Goal: Use online tool/utility

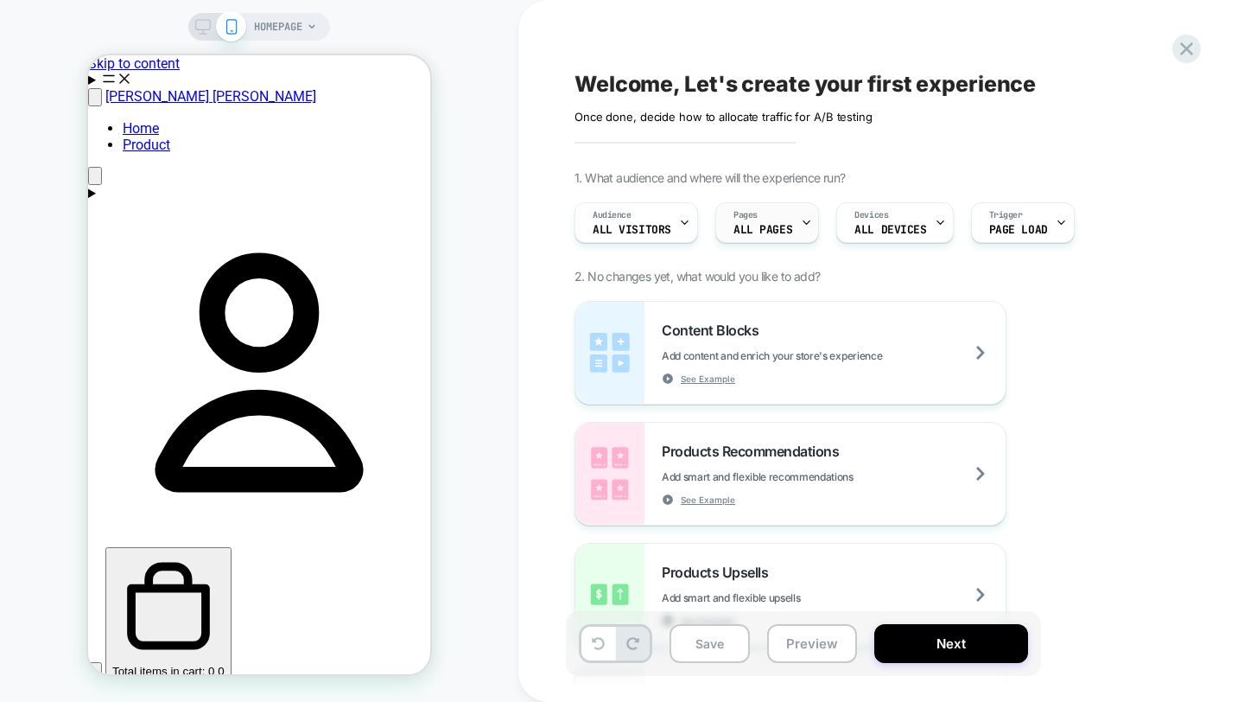
click at [803, 221] on icon at bounding box center [806, 222] width 11 height 11
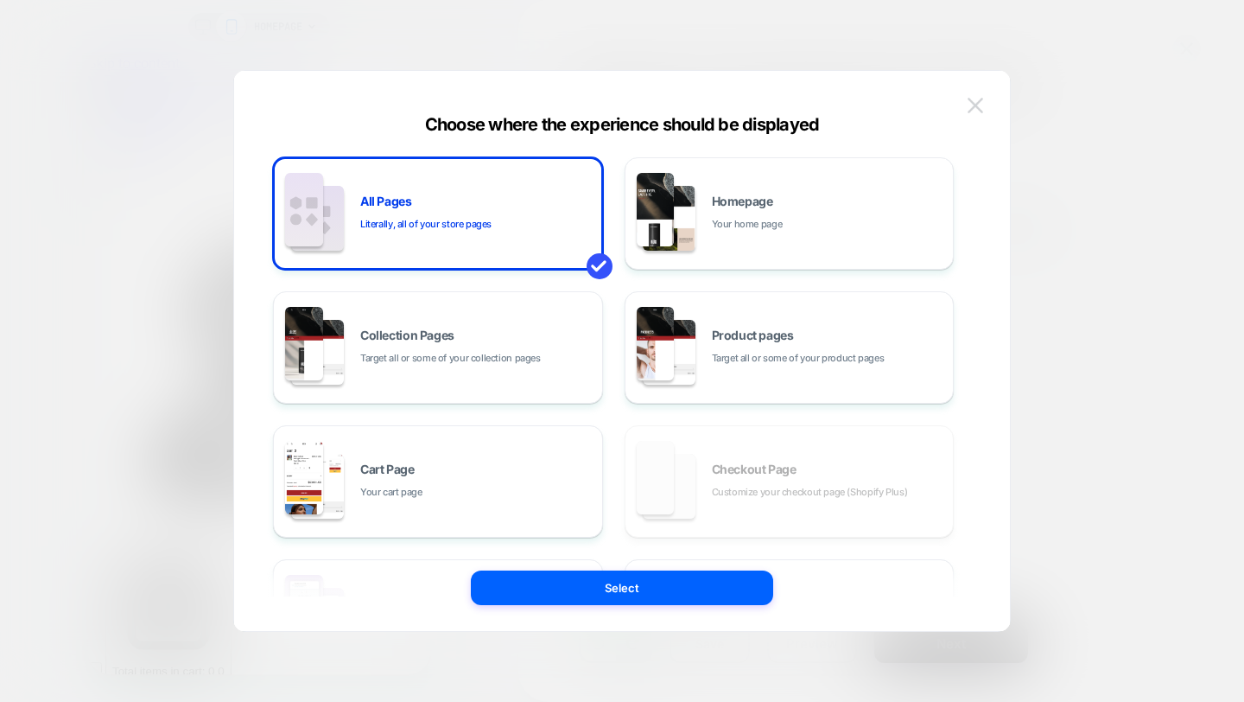
click at [979, 109] on img at bounding box center [976, 105] width 16 height 15
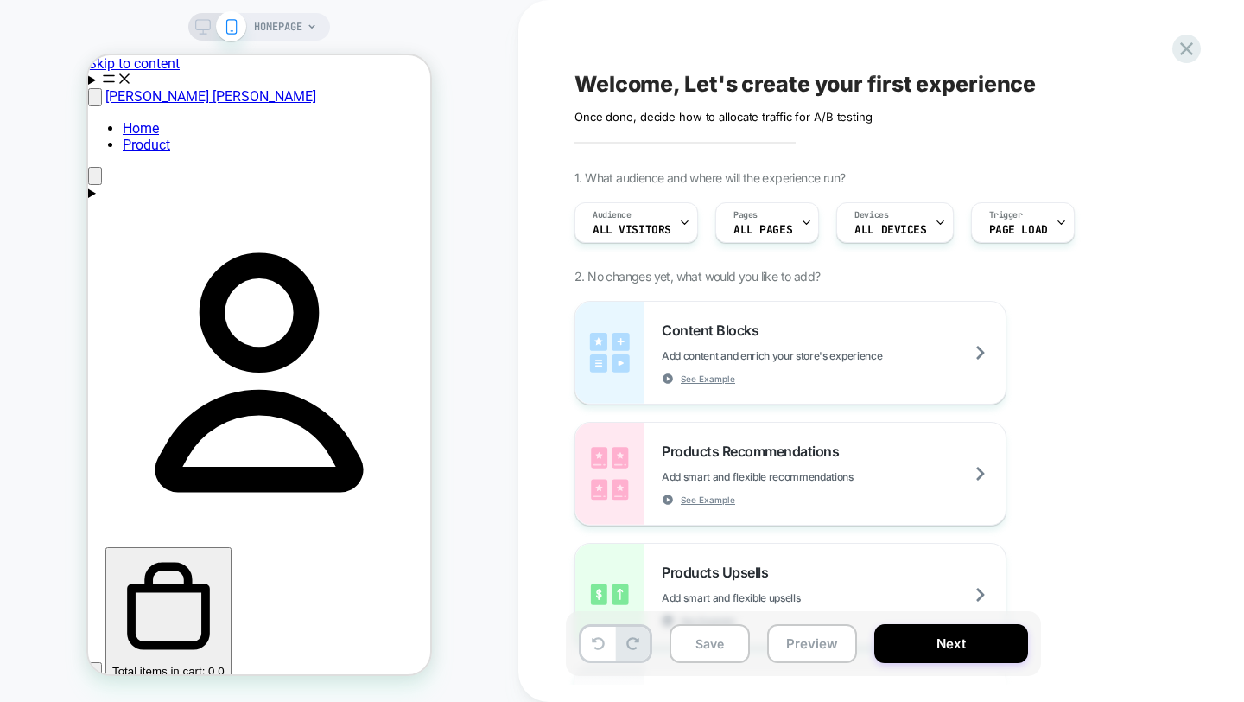
scroll to position [257, 0]
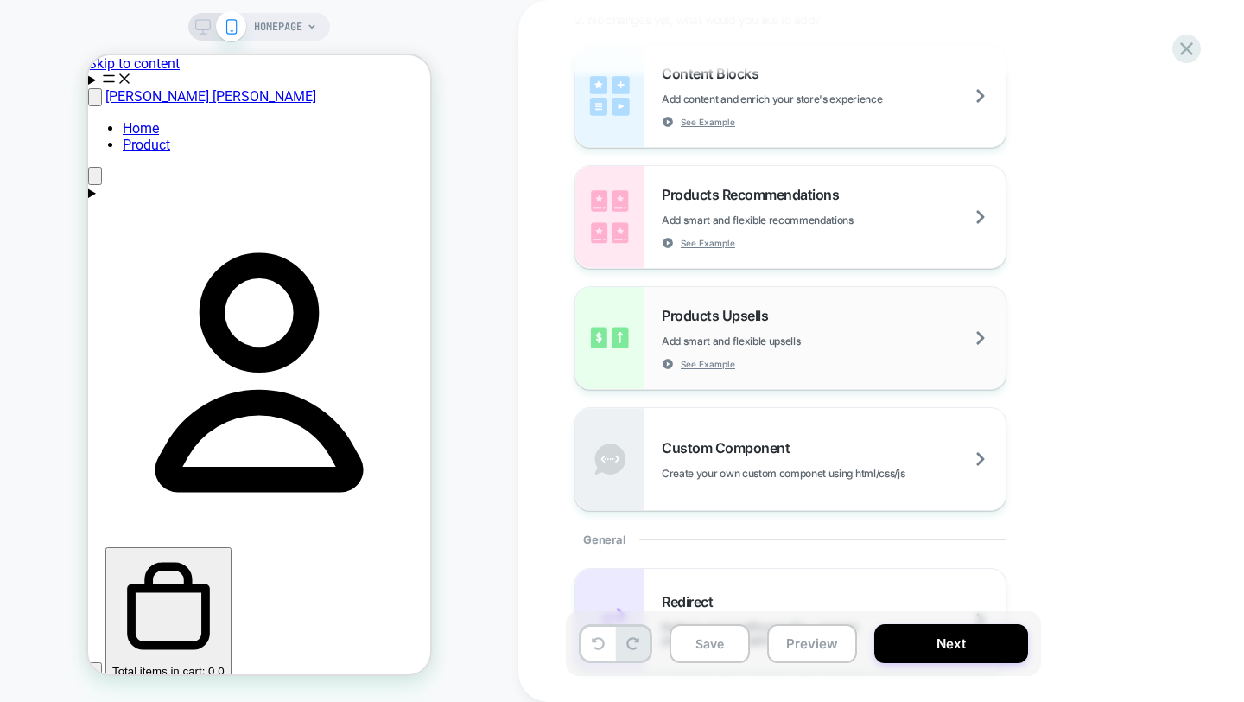
click at [826, 350] on div "Products Upsells Add smart and flexible upsells See Example" at bounding box center [834, 338] width 344 height 63
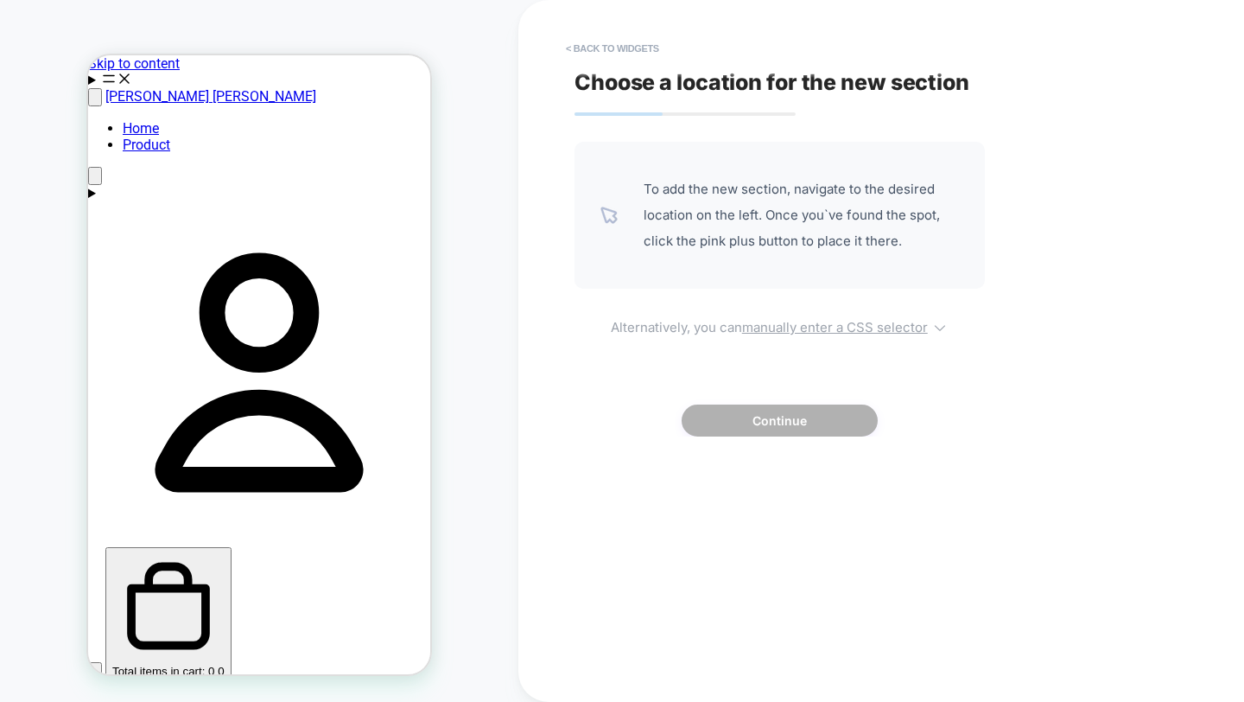
click at [946, 331] on icon at bounding box center [939, 327] width 17 height 17
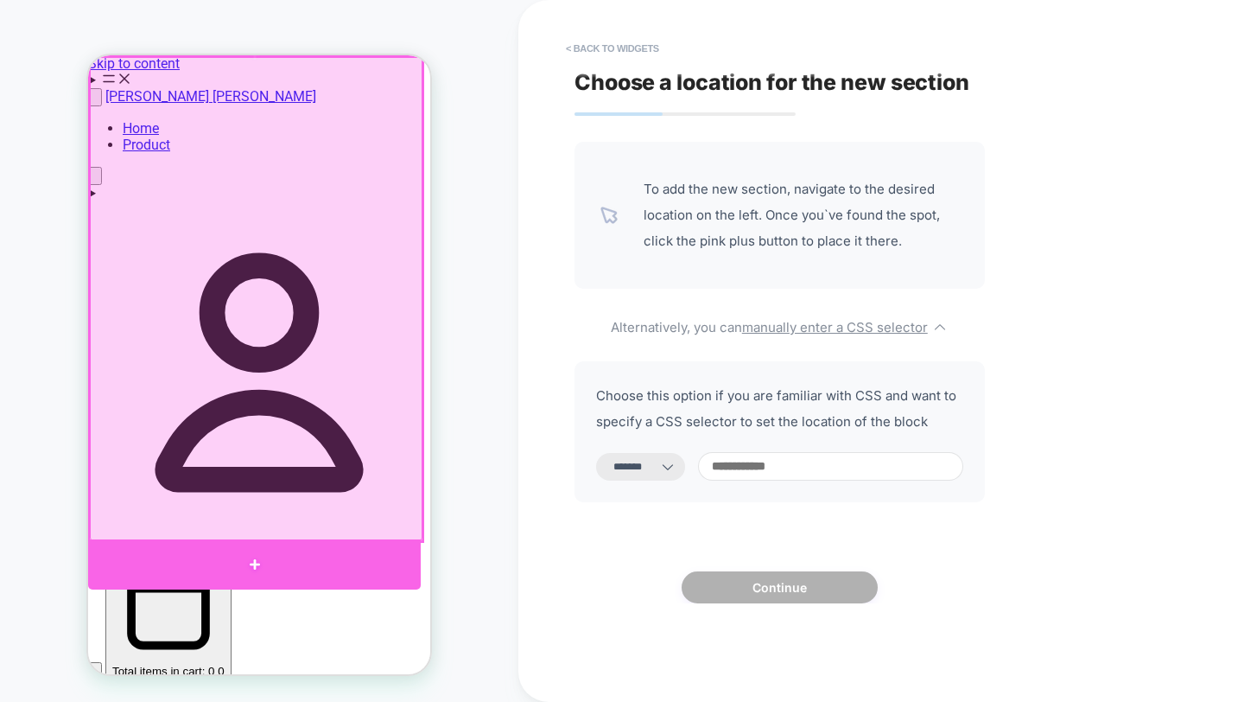
click at [256, 560] on div at bounding box center [254, 564] width 333 height 51
select select "*********"
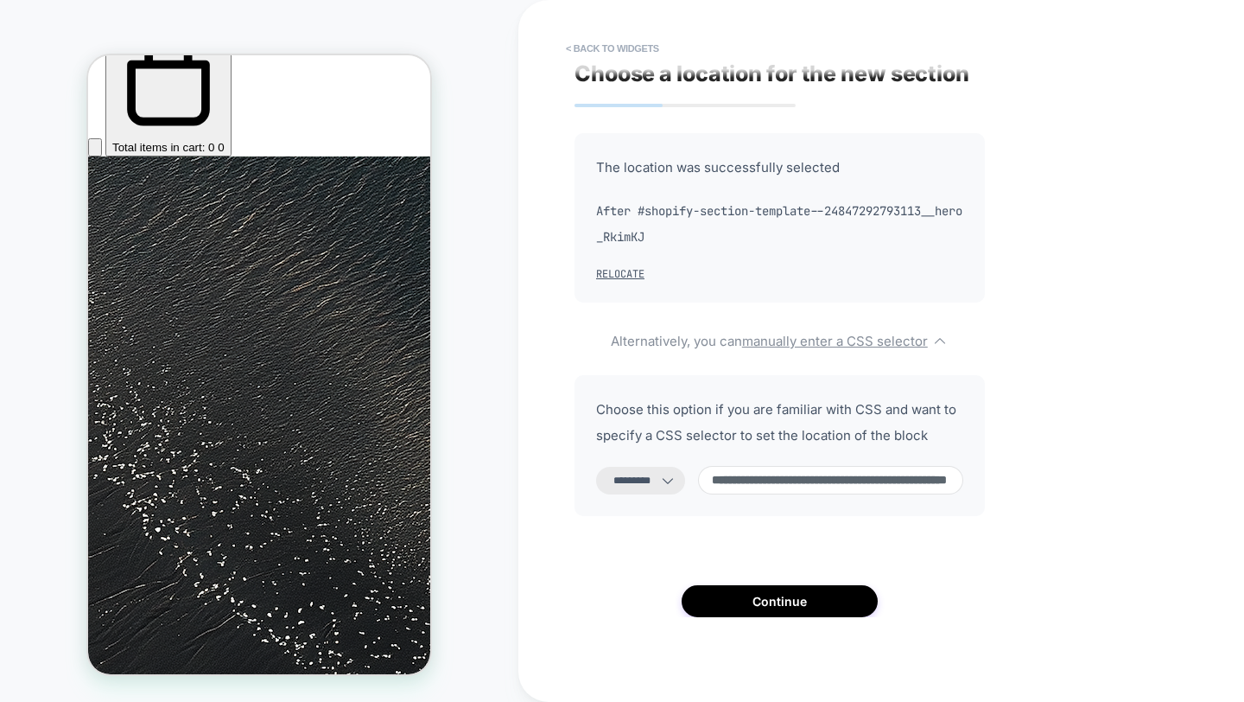
scroll to position [13, 0]
